Goal: Find specific page/section: Find specific page/section

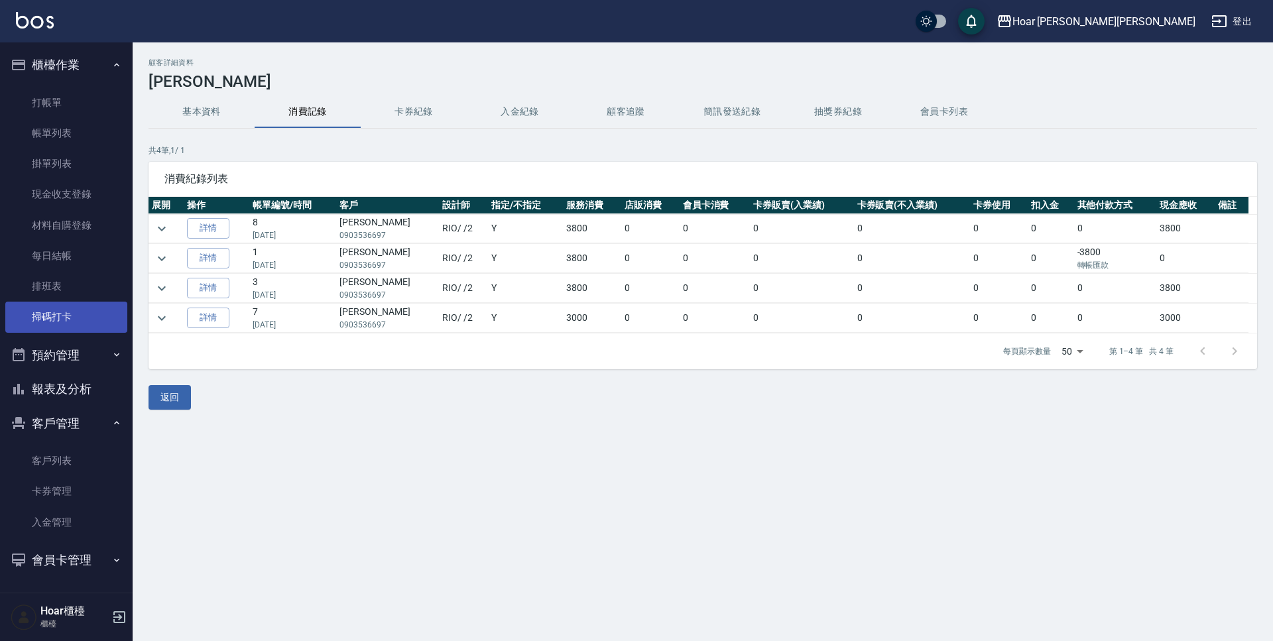
drag, startPoint x: 82, startPoint y: 466, endPoint x: 123, endPoint y: 308, distance: 162.9
click at [84, 467] on link "客戶列表" at bounding box center [66, 461] width 122 height 31
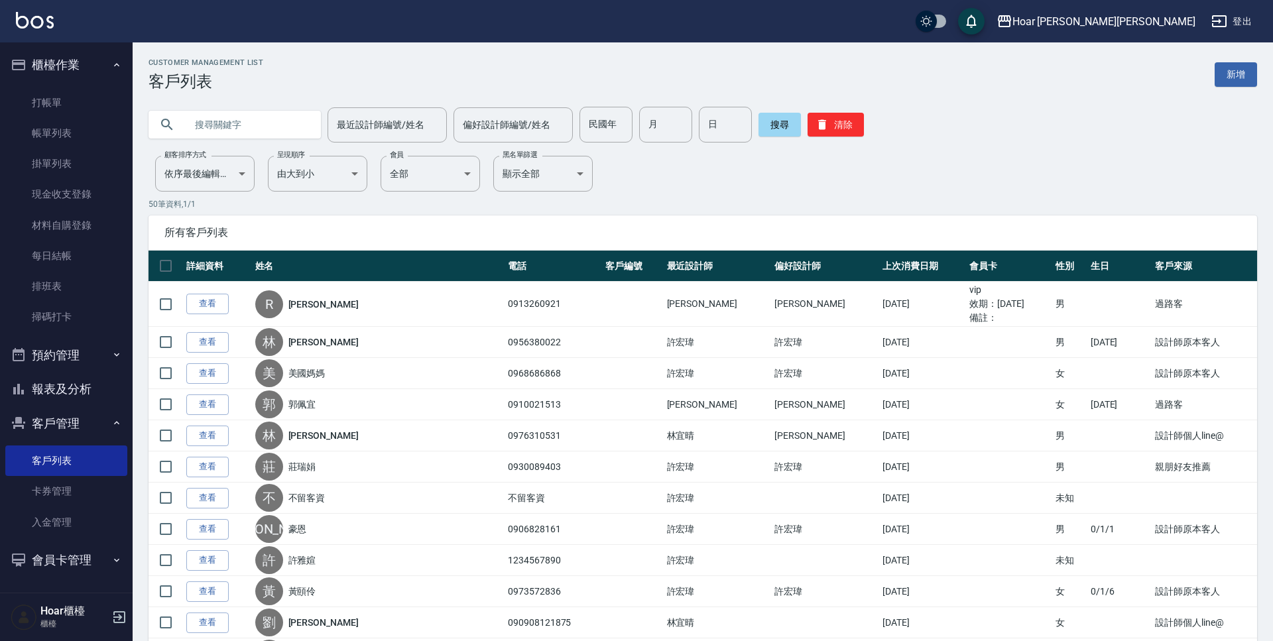
drag, startPoint x: 312, startPoint y: 129, endPoint x: 304, endPoint y: 131, distance: 7.6
click at [310, 131] on input "text" at bounding box center [248, 125] width 125 height 36
type input "ㄞ"
type input "0"
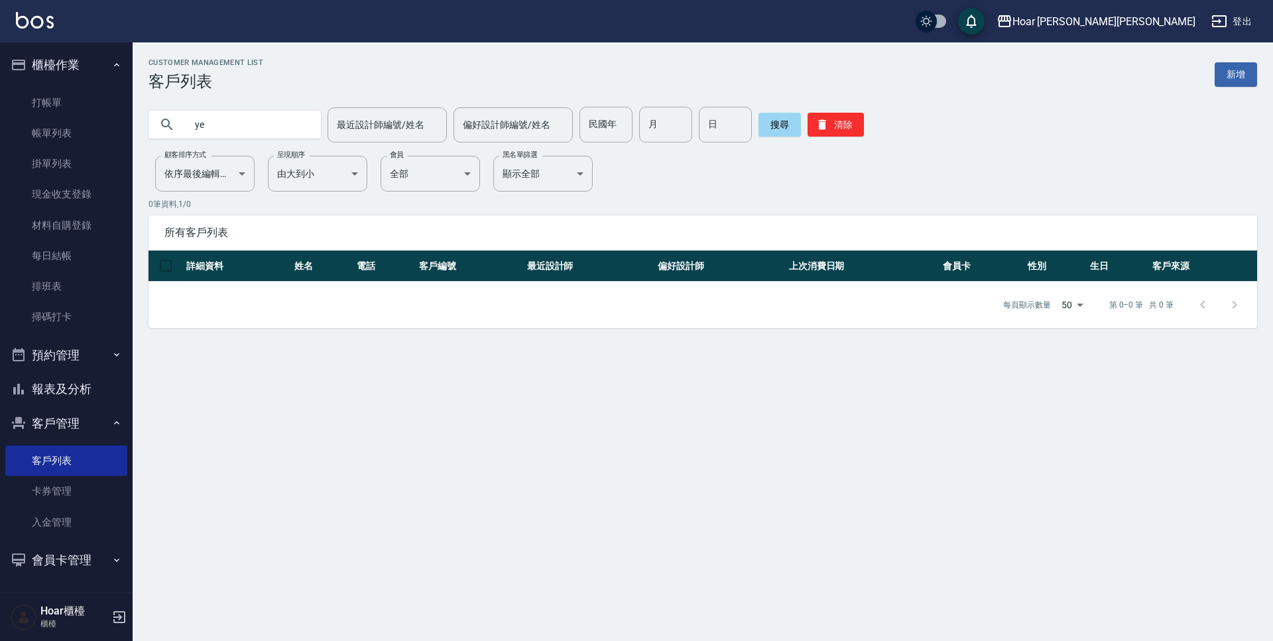
click at [227, 127] on input "ye" at bounding box center [248, 125] width 125 height 36
type input "yv"
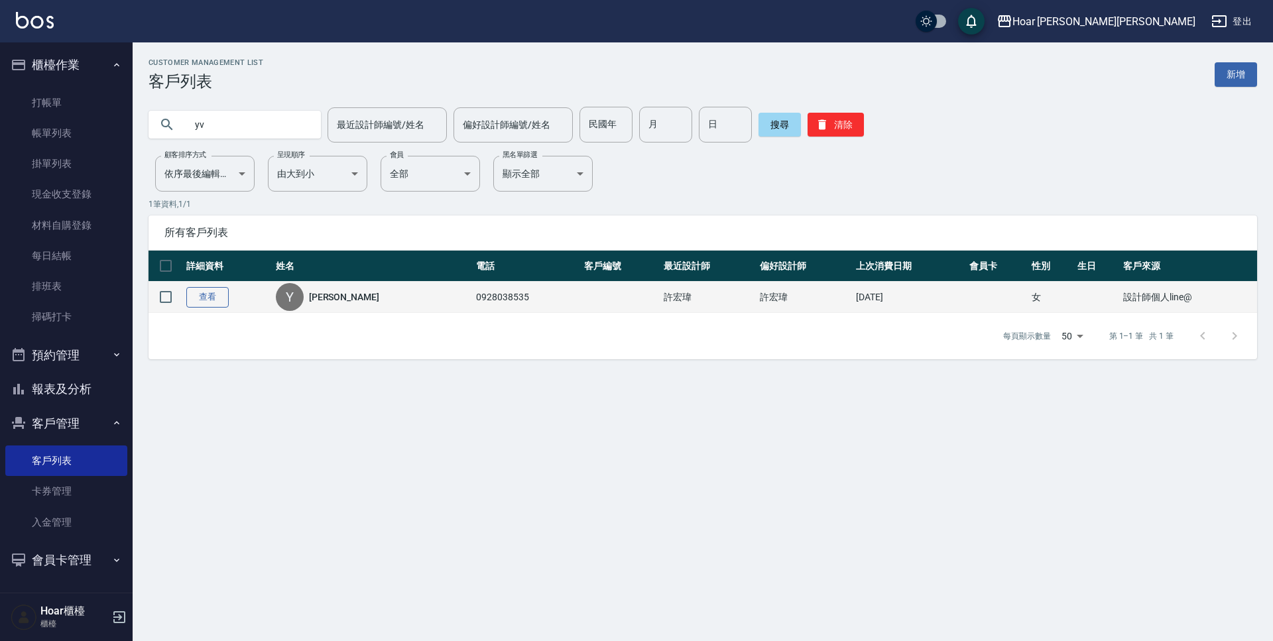
click at [189, 296] on link "查看" at bounding box center [207, 297] width 42 height 21
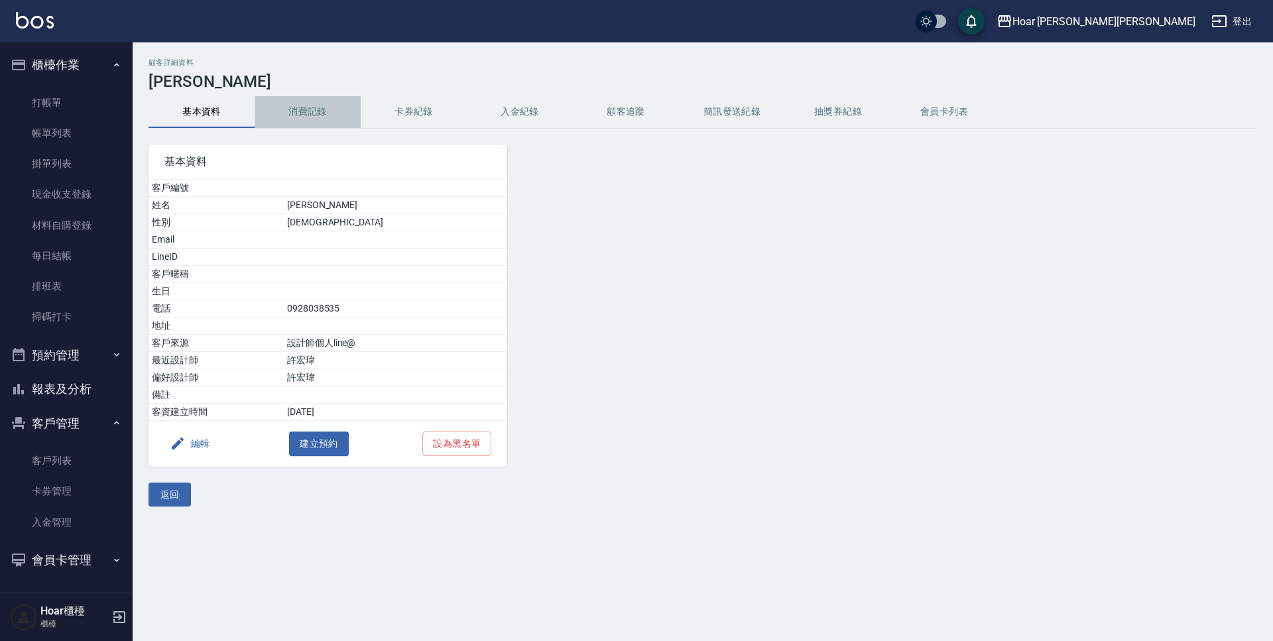
click at [308, 113] on button "消費記錄" at bounding box center [308, 112] width 106 height 32
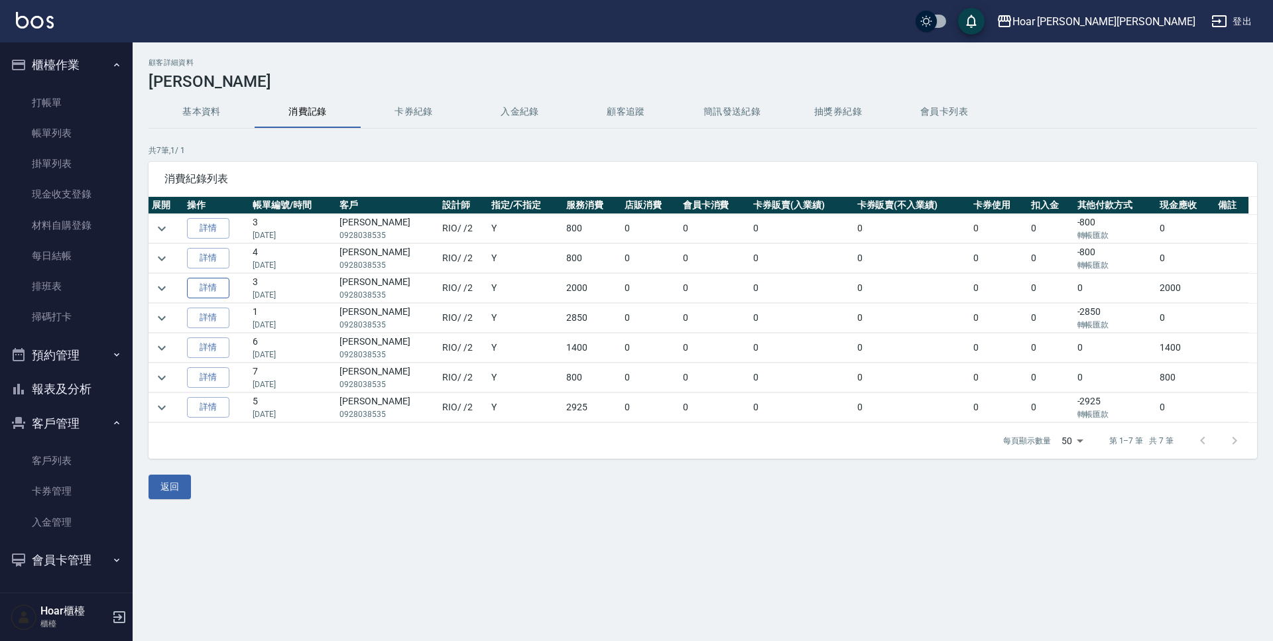
click at [196, 286] on link "詳情" at bounding box center [208, 288] width 42 height 21
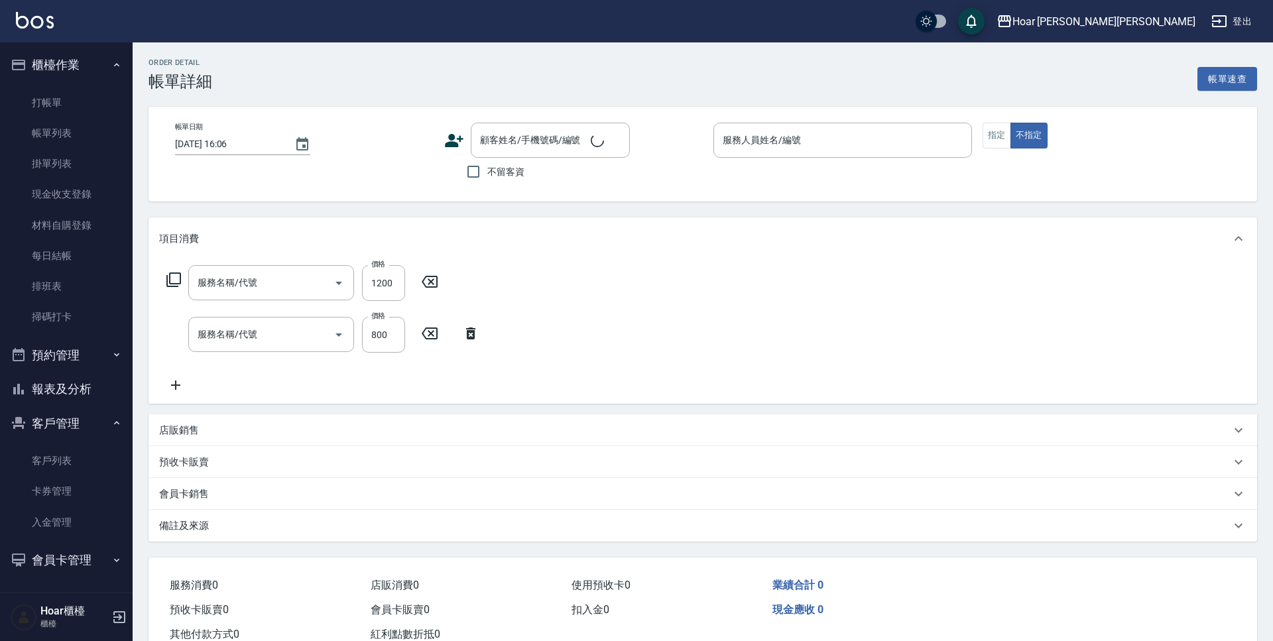
type input "[DATE] 14:52"
type input "RIO-2"
type input "燙髮（局）(303)"
type input "剪髮(201)"
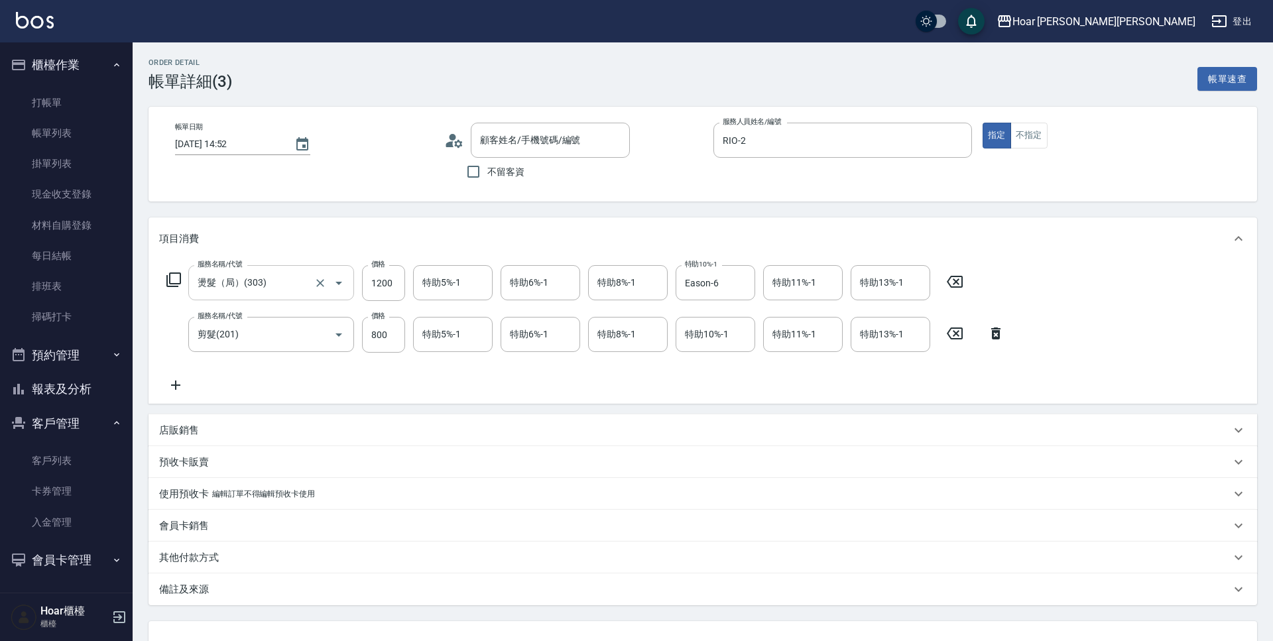
type input "[PERSON_NAME]/0928038535/"
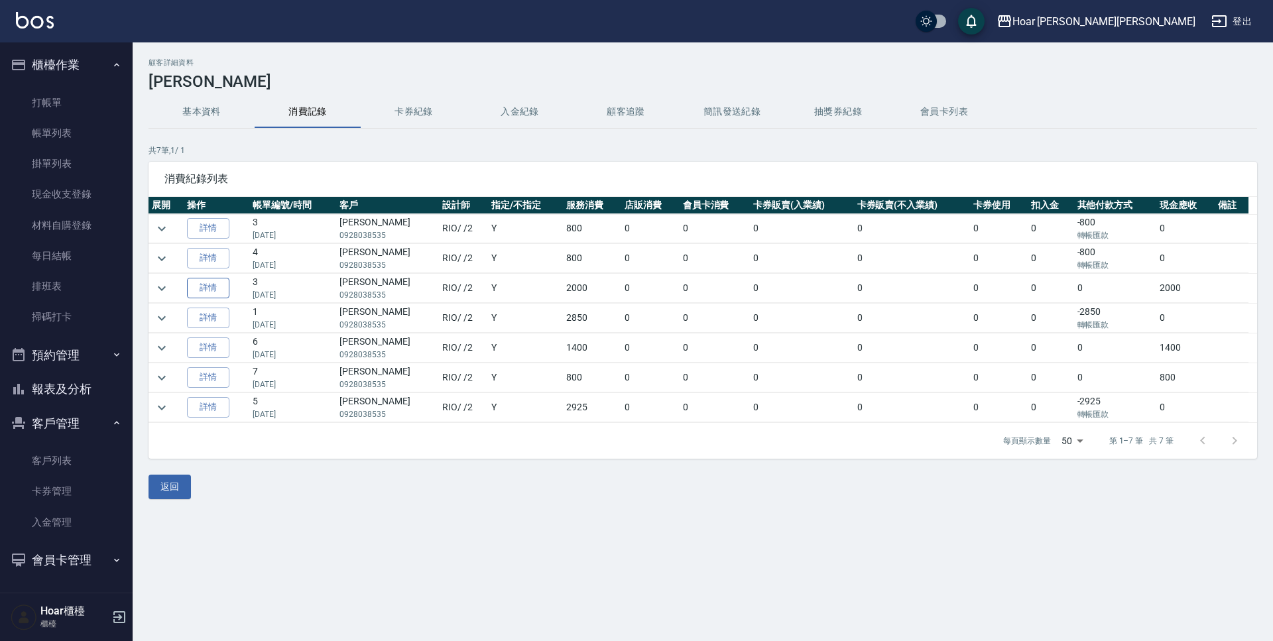
click at [209, 287] on link "詳情" at bounding box center [208, 288] width 42 height 21
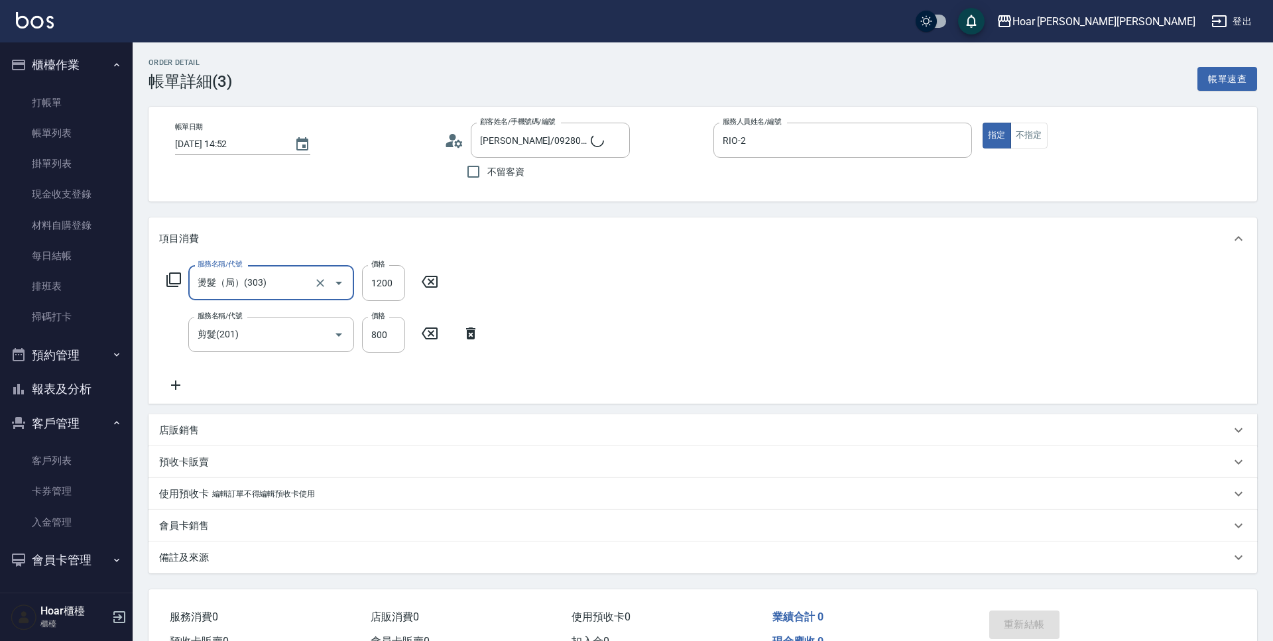
type input "[PERSON_NAME]/0928038535/"
